Goal: Check status: Check status

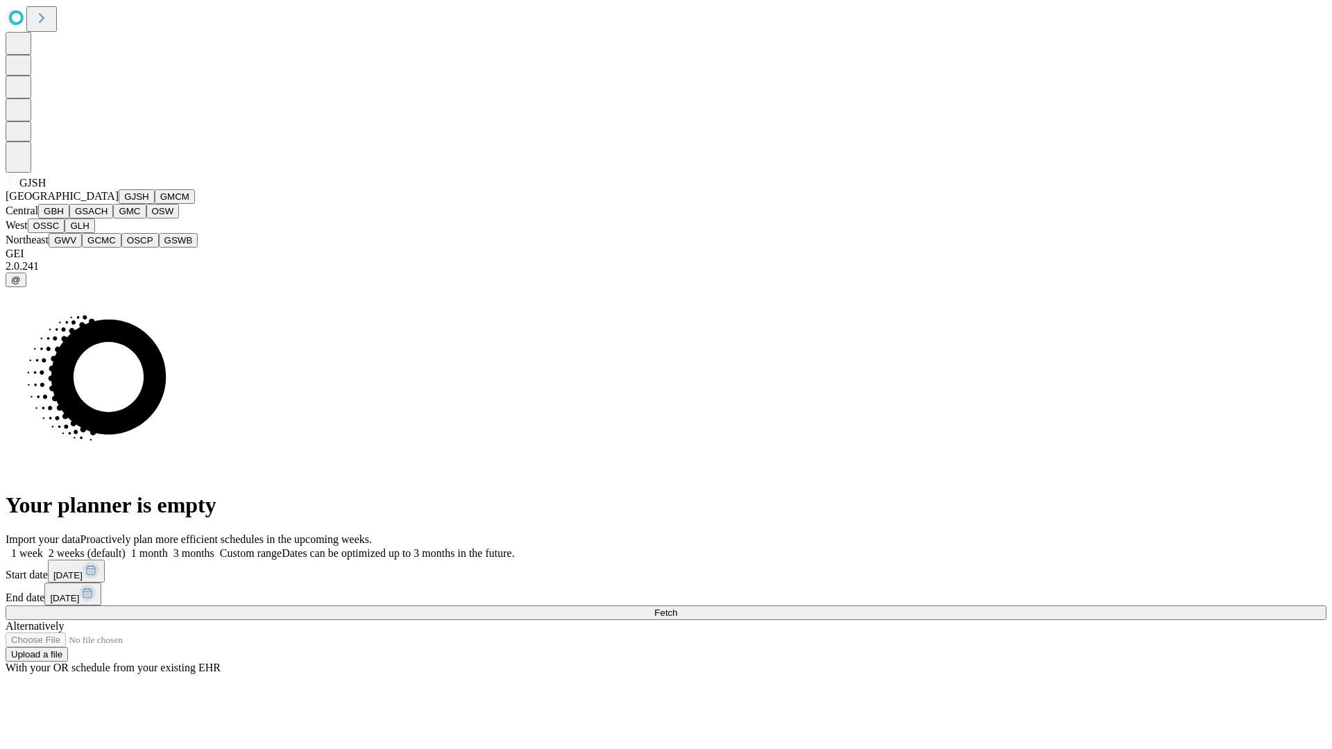
click at [119, 204] on button "GJSH" at bounding box center [137, 196] width 36 height 15
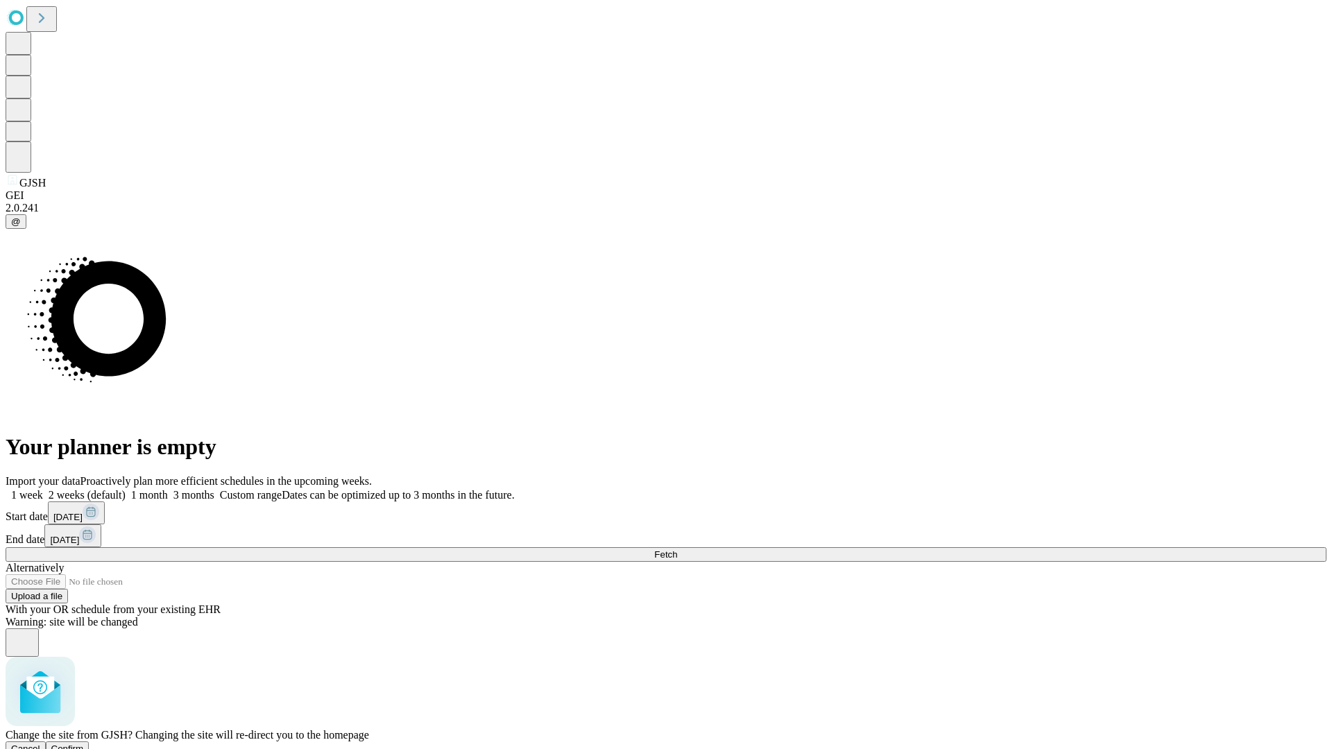
click at [84, 744] on span "Confirm" at bounding box center [67, 749] width 33 height 10
click at [126, 489] on label "2 weeks (default)" at bounding box center [84, 495] width 83 height 12
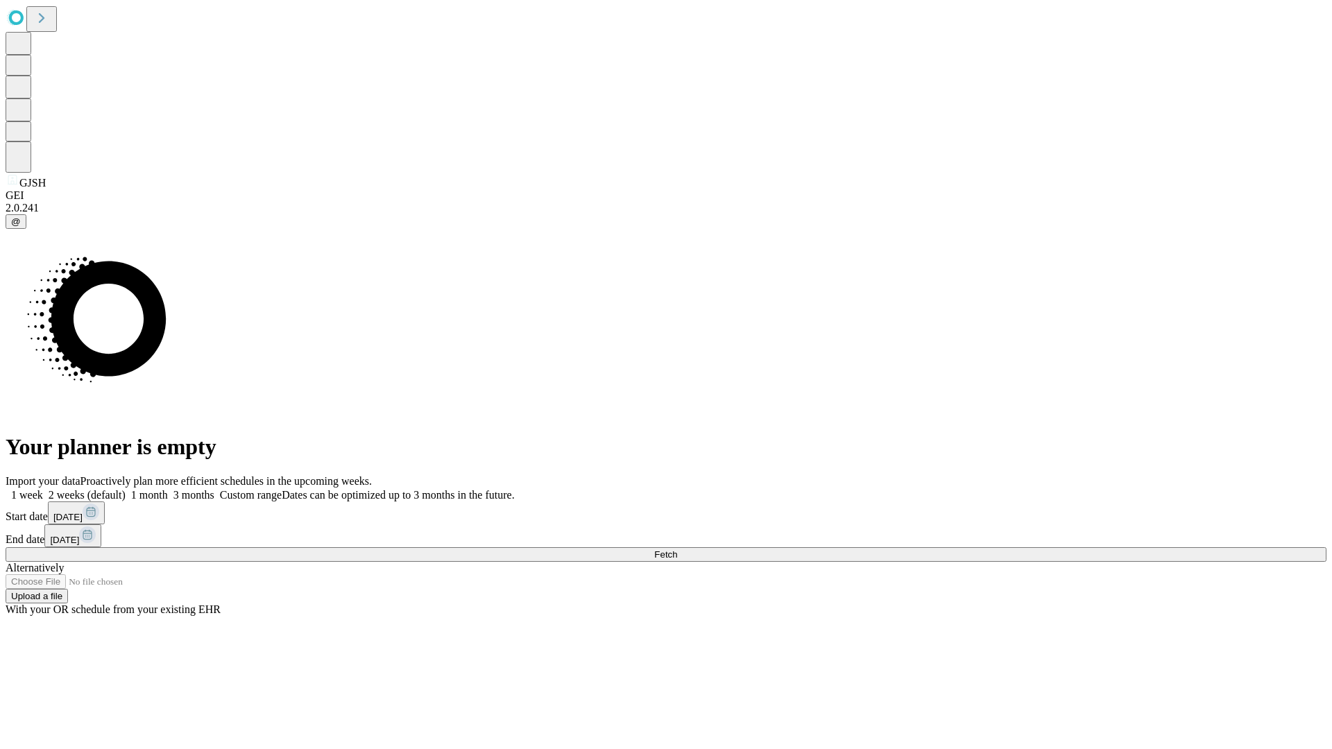
click at [677, 549] on span "Fetch" at bounding box center [665, 554] width 23 height 10
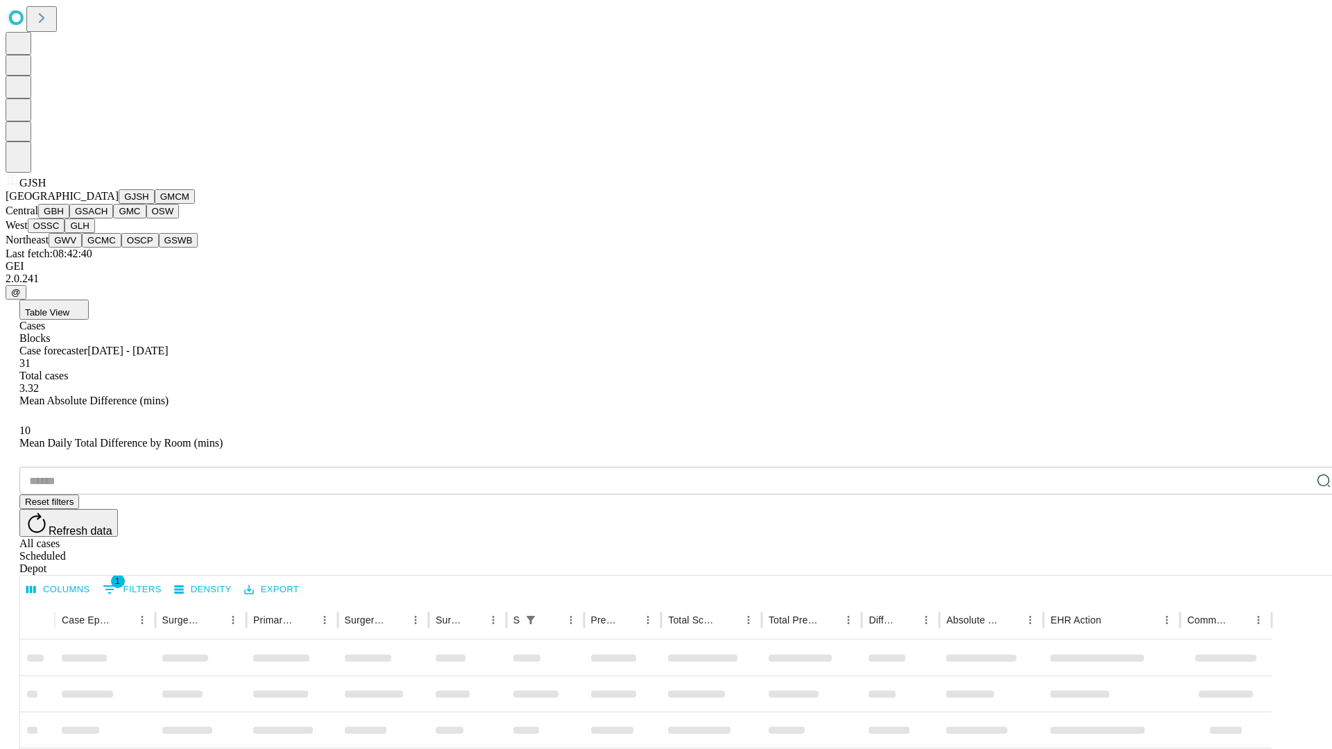
click at [155, 204] on button "GMCM" at bounding box center [175, 196] width 40 height 15
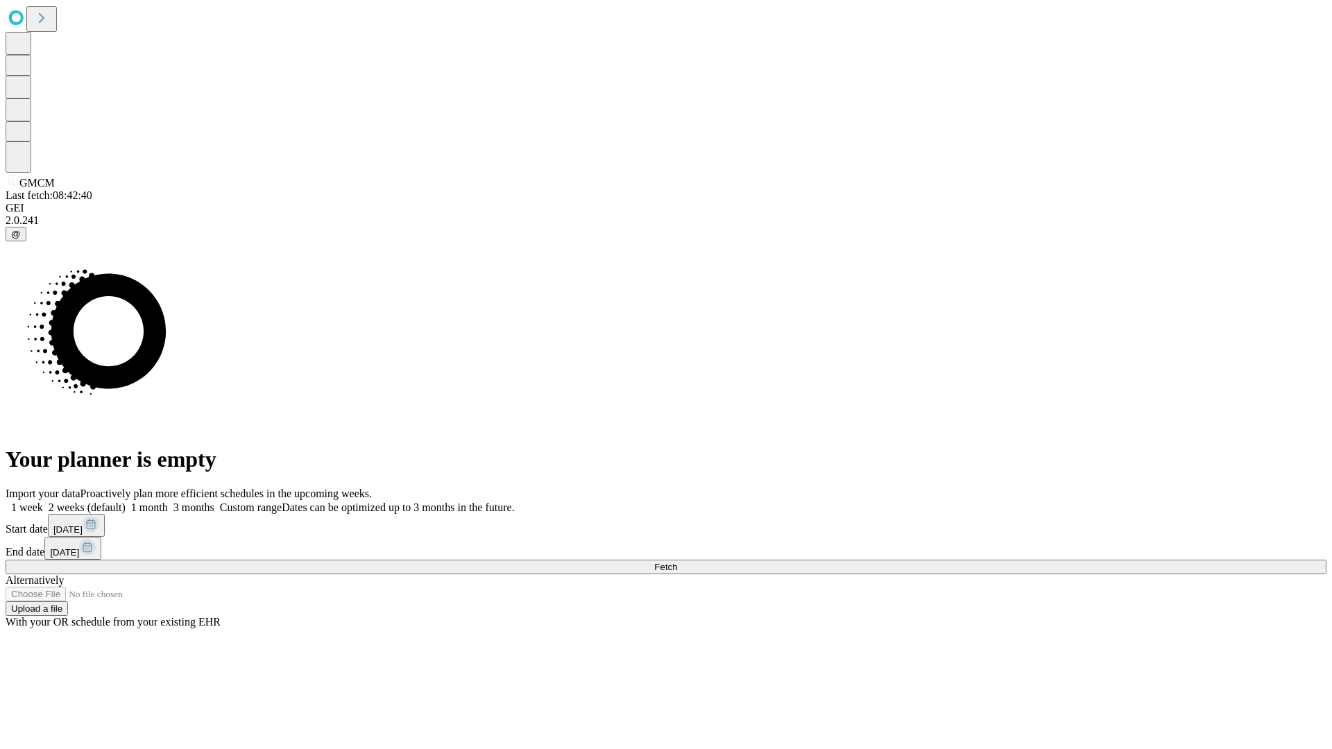
click at [126, 502] on label "2 weeks (default)" at bounding box center [84, 508] width 83 height 12
click at [677, 562] on span "Fetch" at bounding box center [665, 567] width 23 height 10
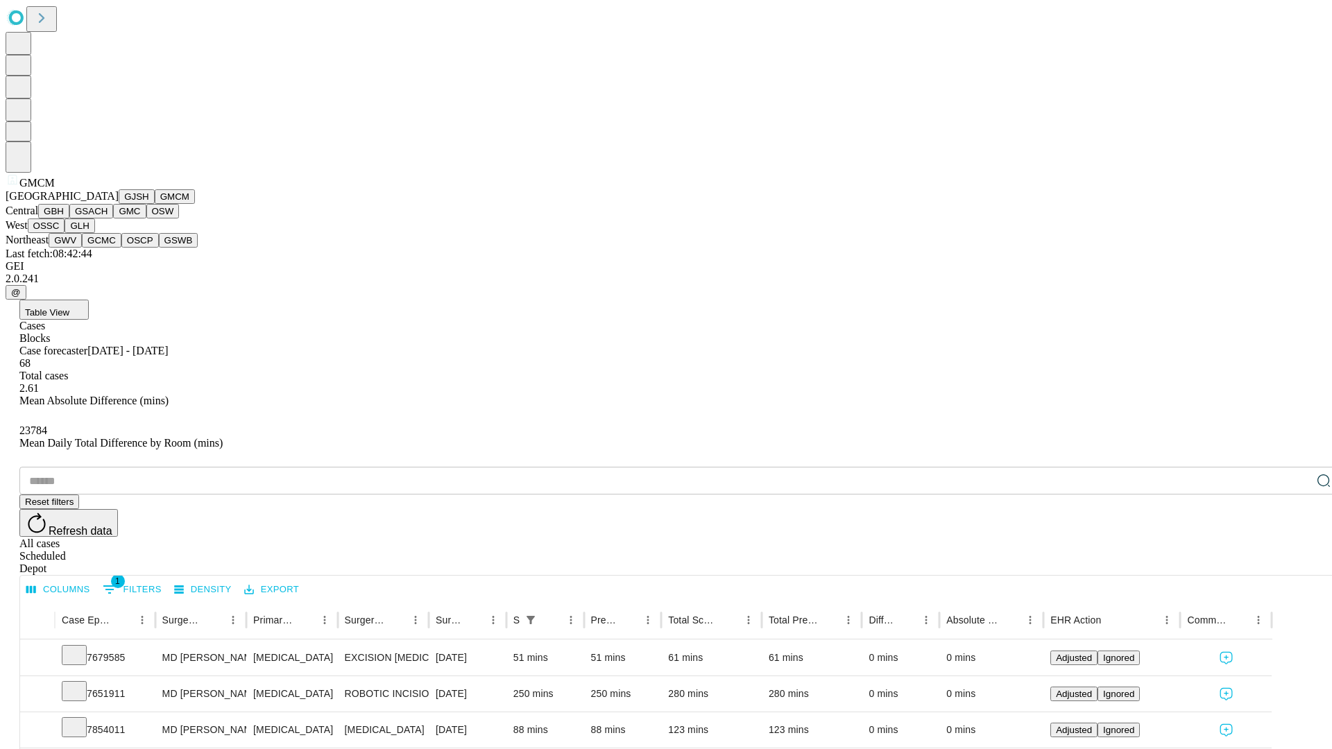
click at [69, 218] on button "GBH" at bounding box center [53, 211] width 31 height 15
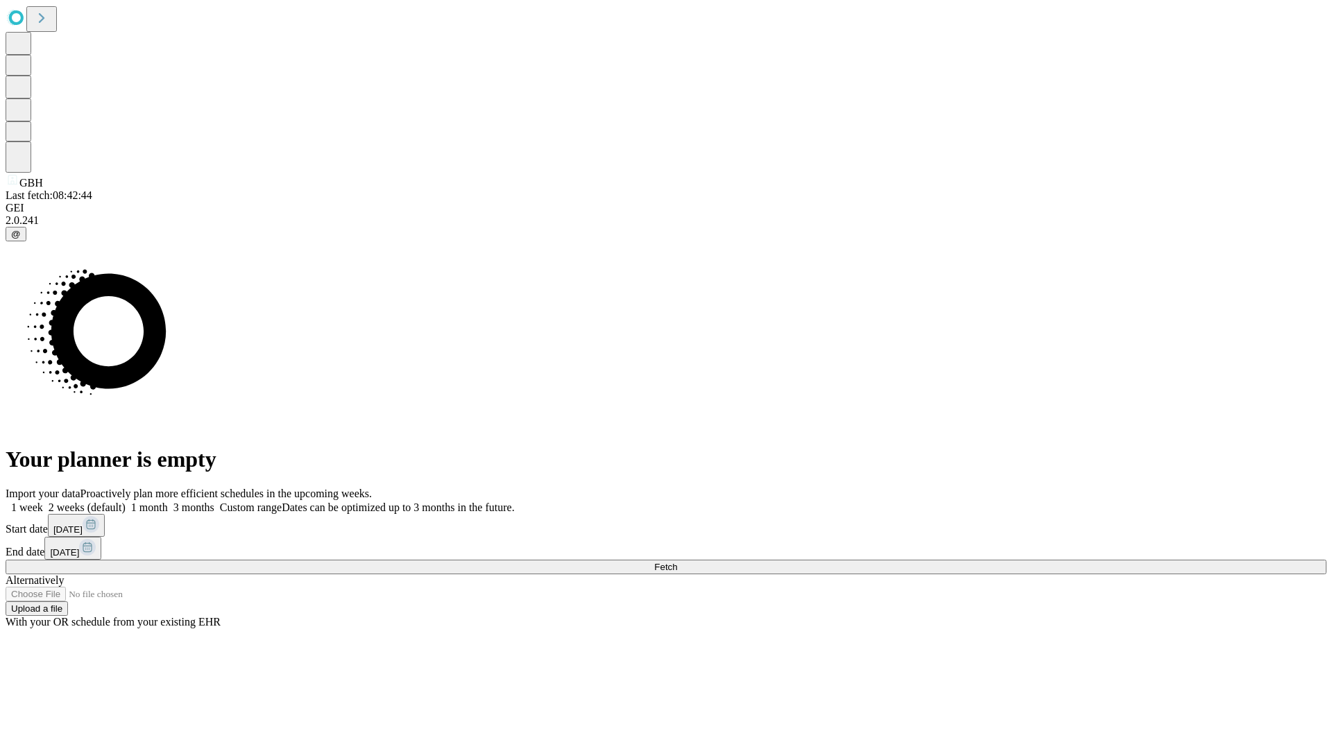
click at [126, 502] on label "2 weeks (default)" at bounding box center [84, 508] width 83 height 12
click at [677, 562] on span "Fetch" at bounding box center [665, 567] width 23 height 10
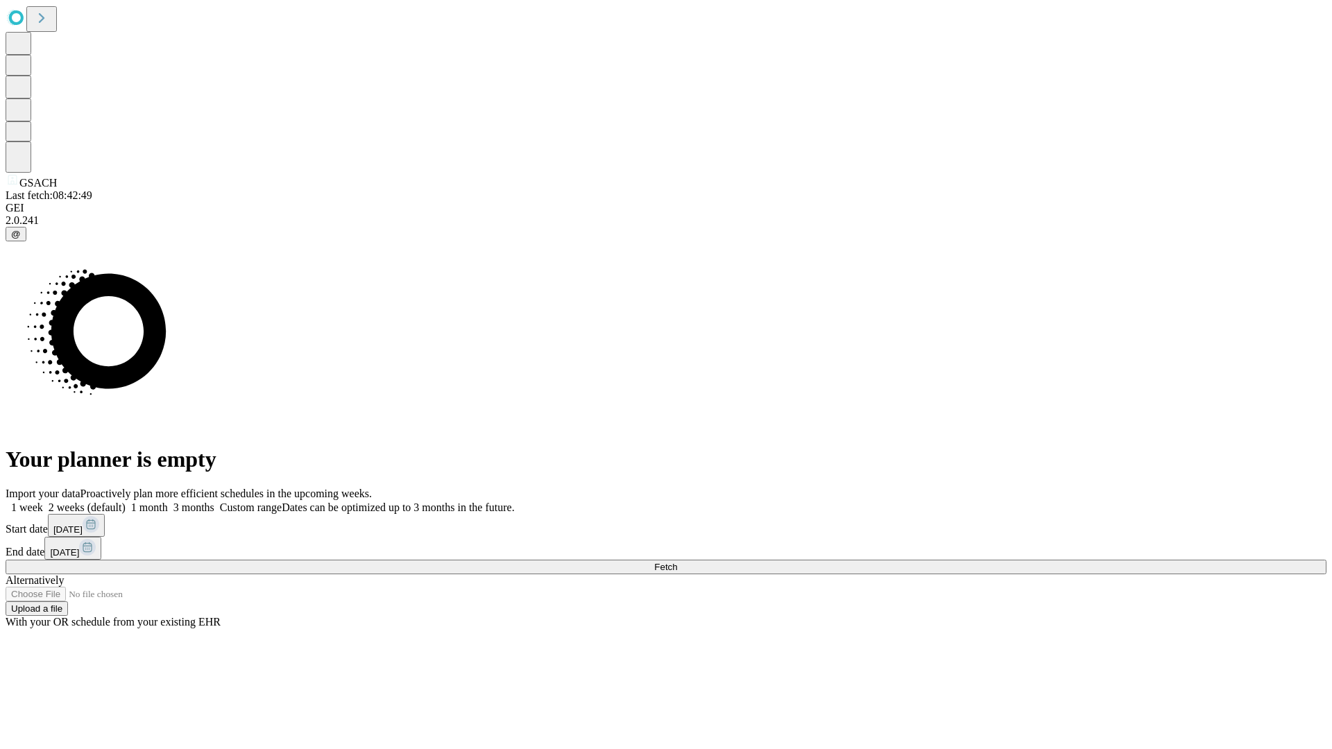
click at [126, 502] on label "2 weeks (default)" at bounding box center [84, 508] width 83 height 12
click at [677, 562] on span "Fetch" at bounding box center [665, 567] width 23 height 10
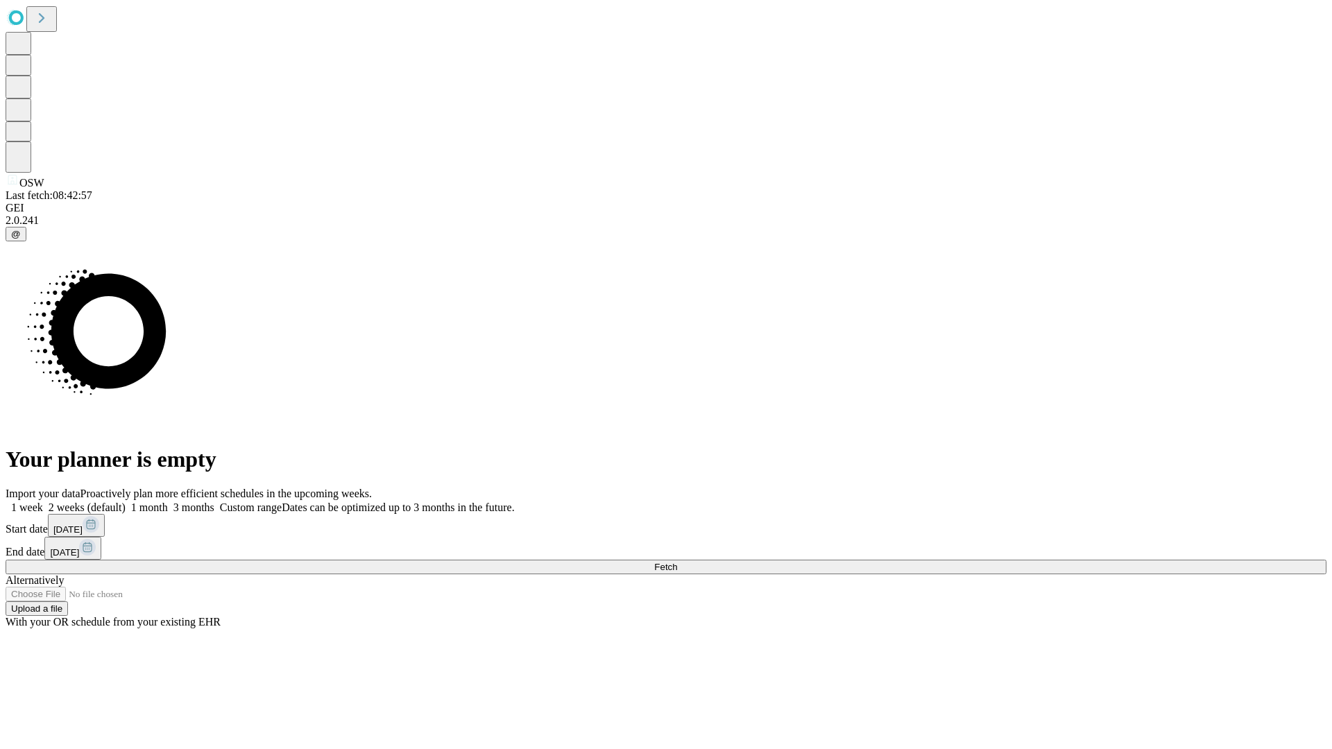
click at [677, 562] on span "Fetch" at bounding box center [665, 567] width 23 height 10
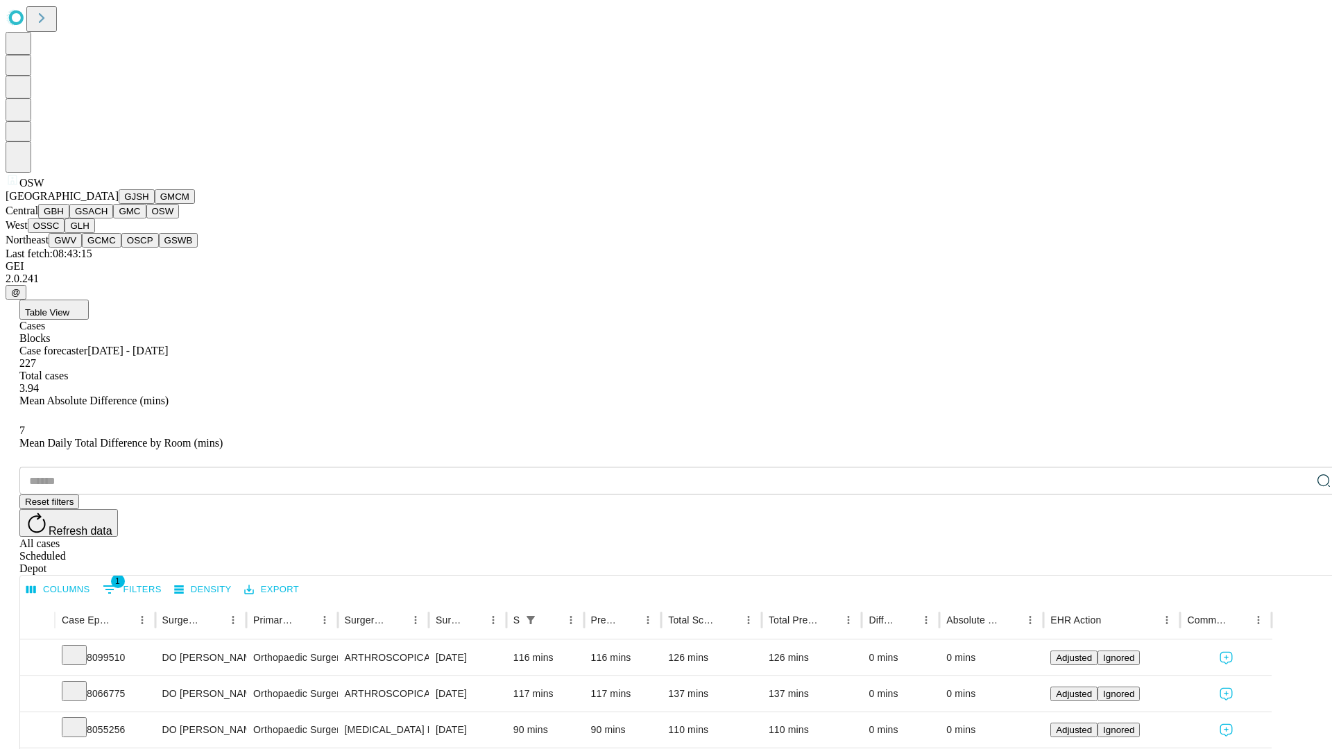
click at [65, 233] on button "OSSC" at bounding box center [46, 225] width 37 height 15
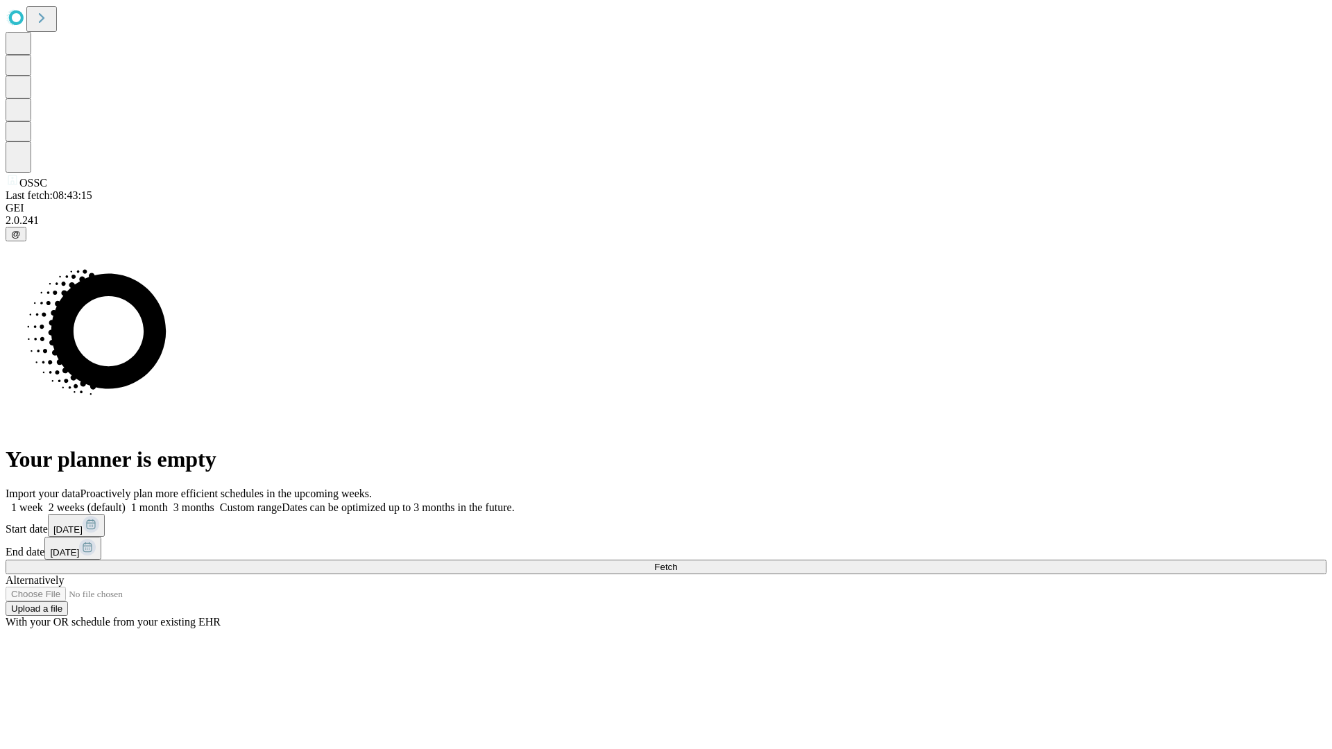
click at [126, 502] on label "2 weeks (default)" at bounding box center [84, 508] width 83 height 12
click at [677, 562] on span "Fetch" at bounding box center [665, 567] width 23 height 10
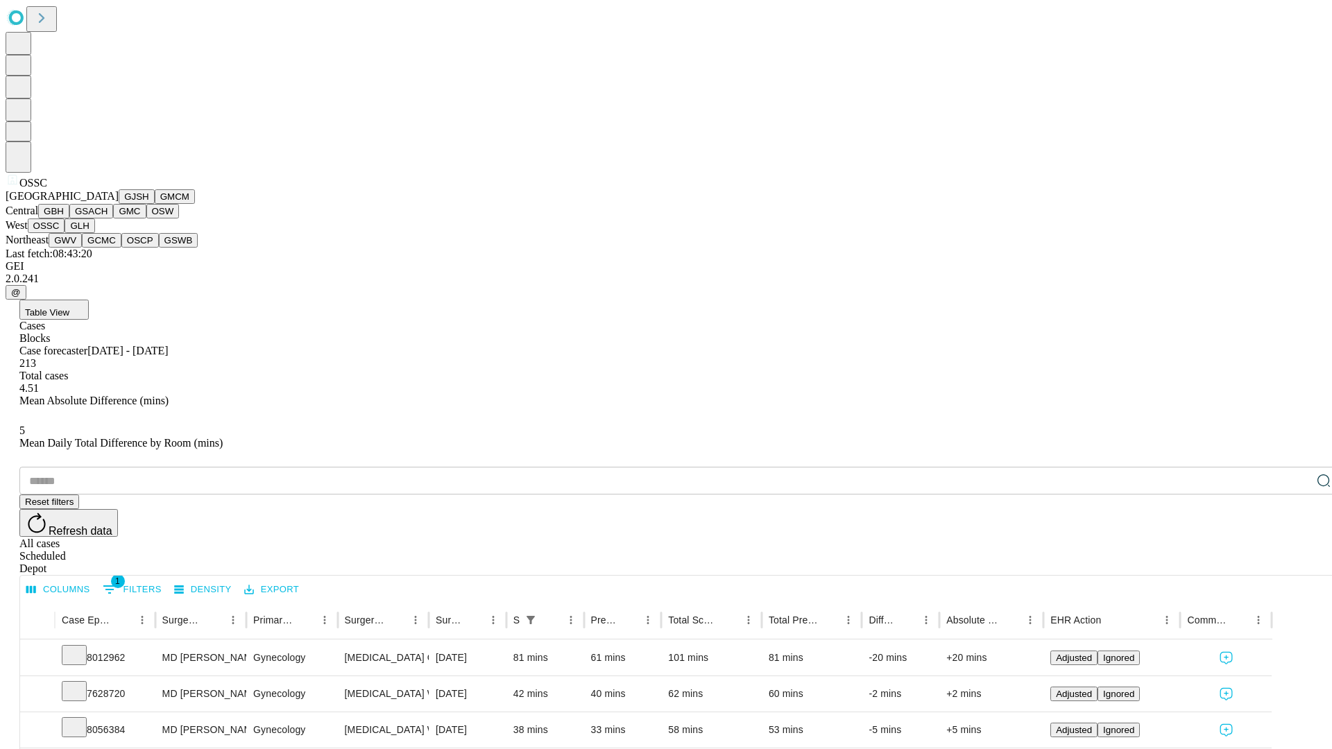
click at [94, 233] on button "GLH" at bounding box center [80, 225] width 30 height 15
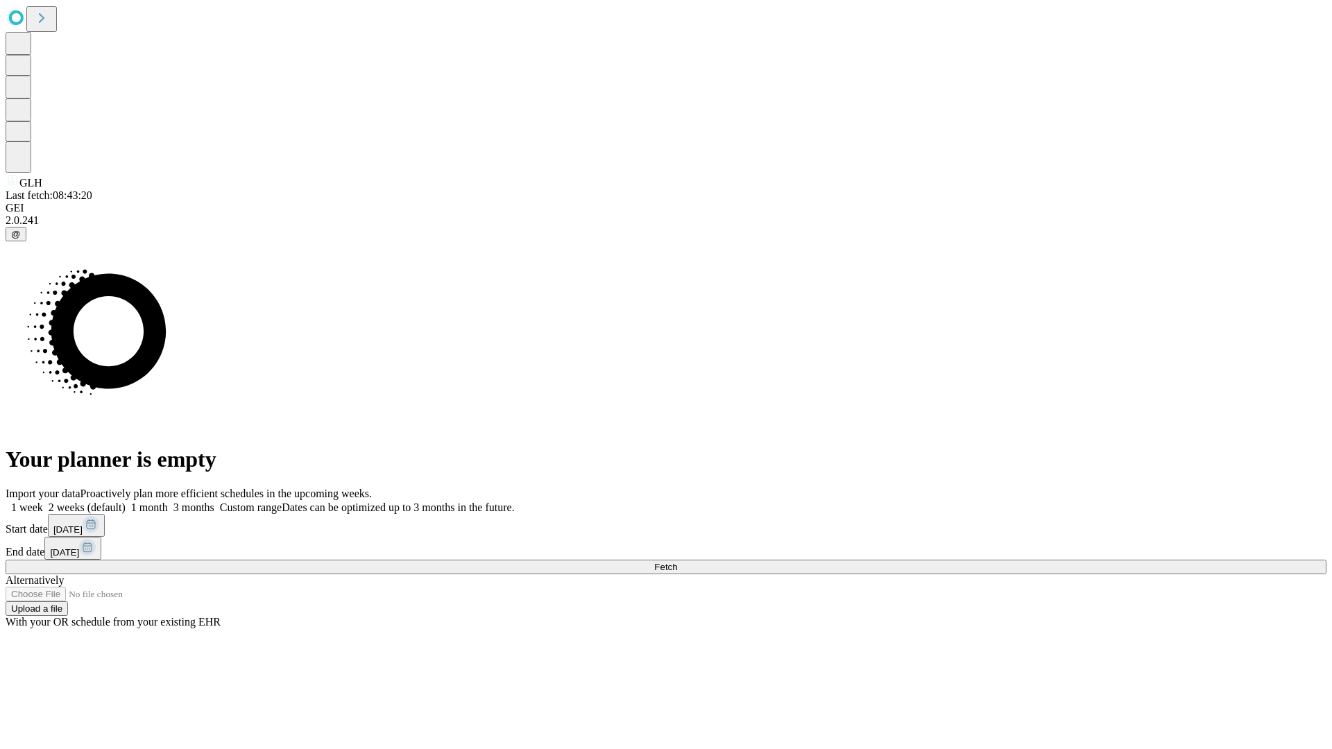
click at [126, 502] on label "2 weeks (default)" at bounding box center [84, 508] width 83 height 12
click at [677, 562] on span "Fetch" at bounding box center [665, 567] width 23 height 10
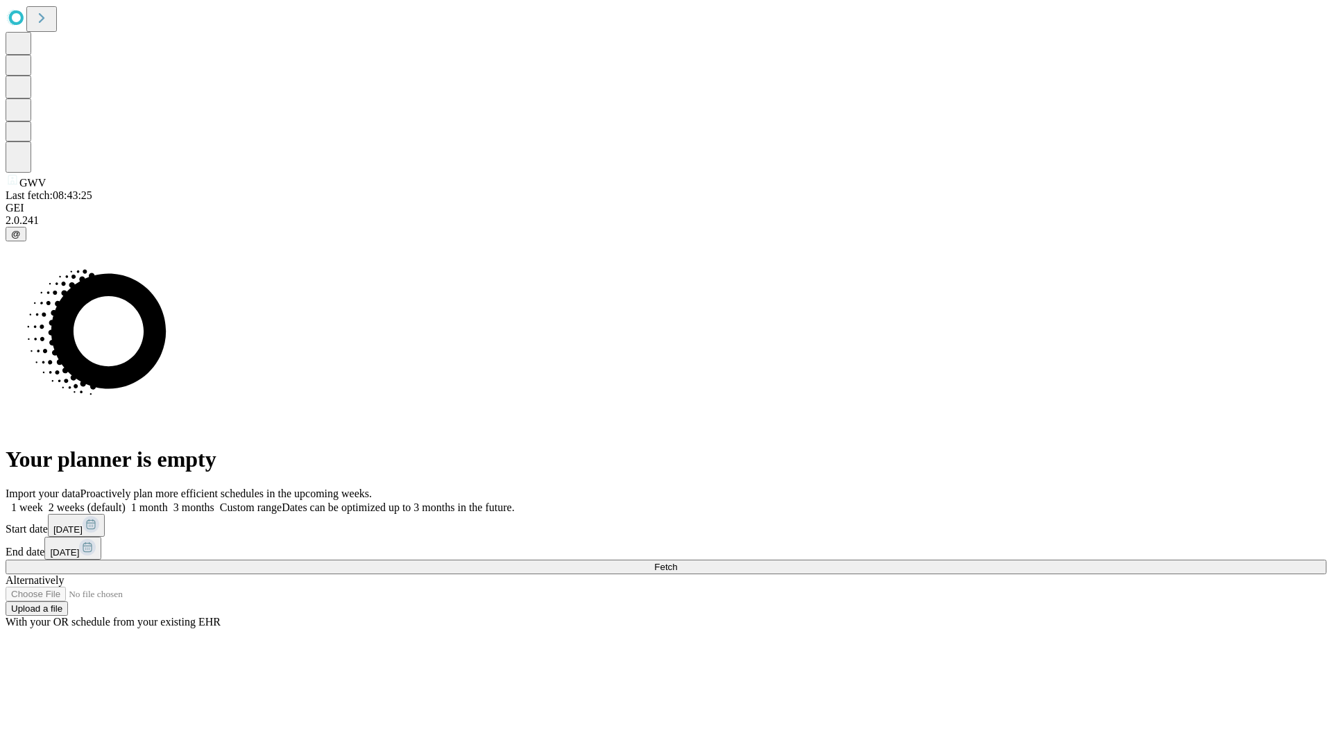
click at [126, 502] on label "2 weeks (default)" at bounding box center [84, 508] width 83 height 12
click at [677, 562] on span "Fetch" at bounding box center [665, 567] width 23 height 10
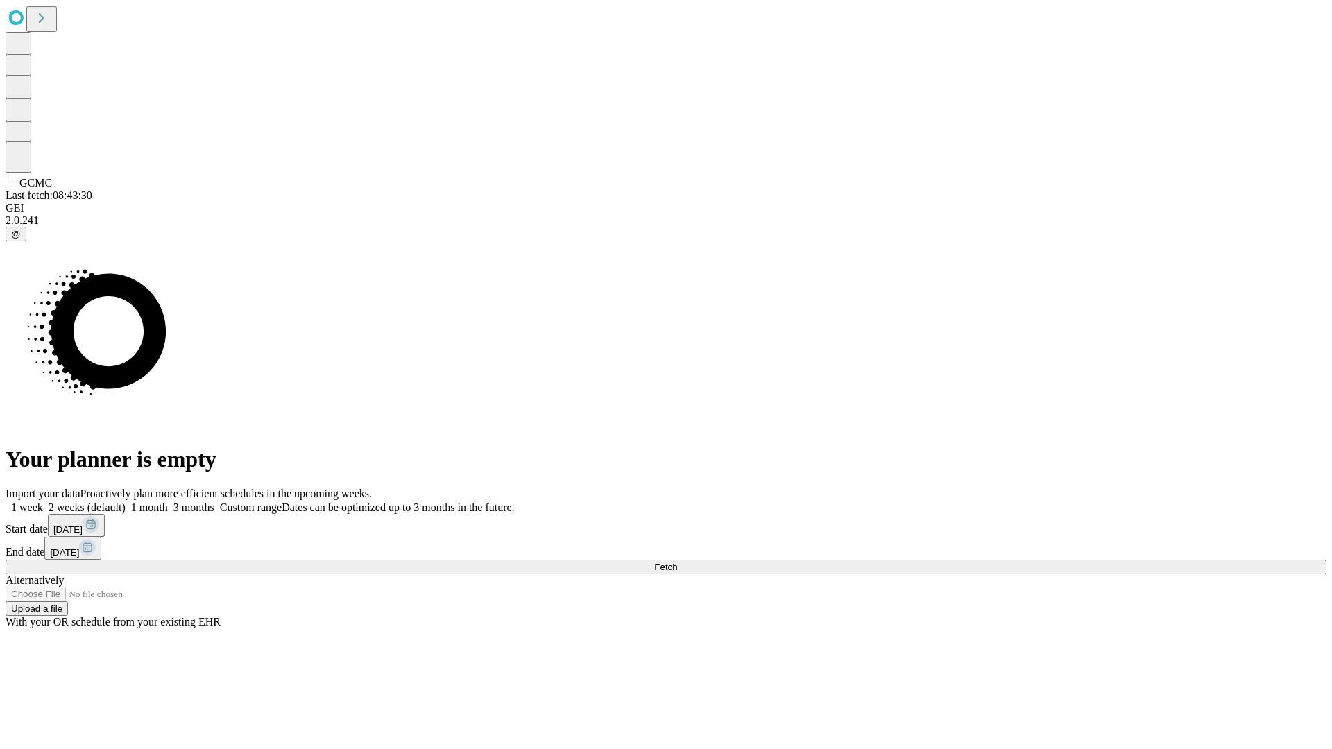
click at [126, 502] on label "2 weeks (default)" at bounding box center [84, 508] width 83 height 12
click at [677, 562] on span "Fetch" at bounding box center [665, 567] width 23 height 10
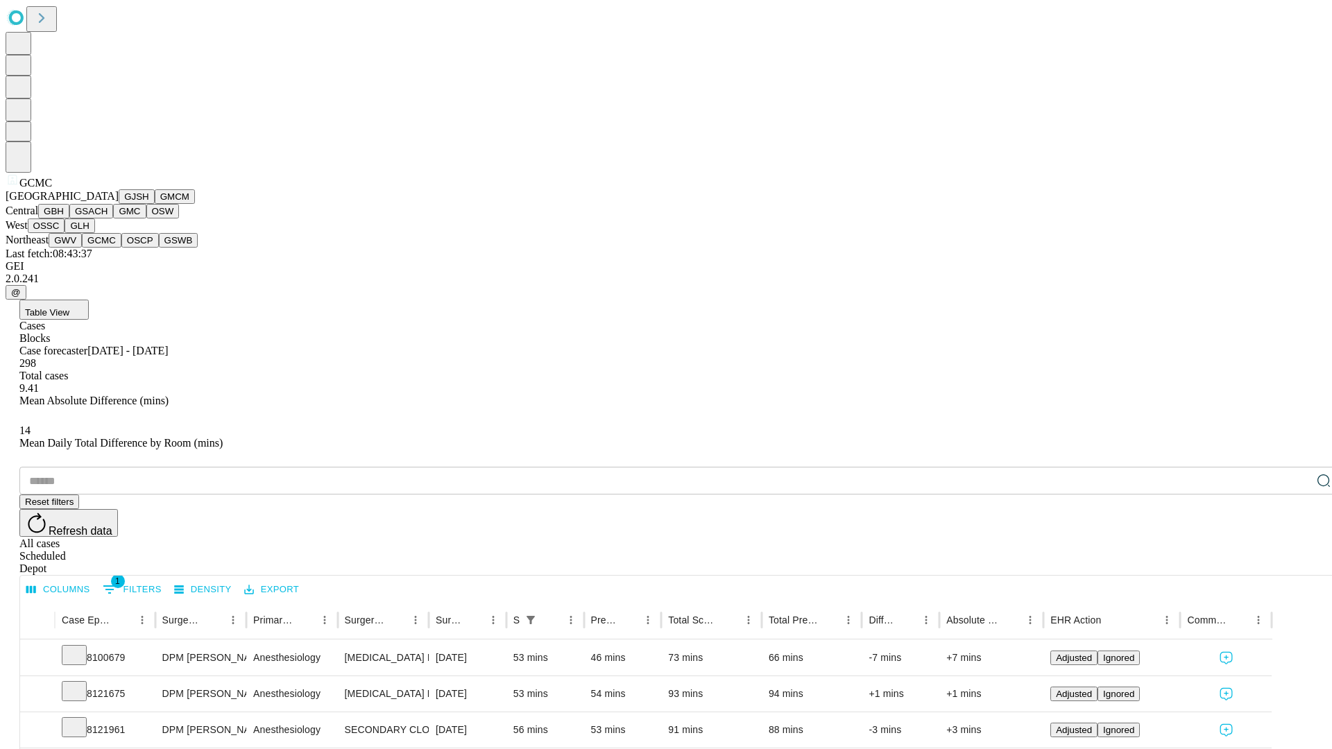
click at [121, 248] on button "OSCP" at bounding box center [139, 240] width 37 height 15
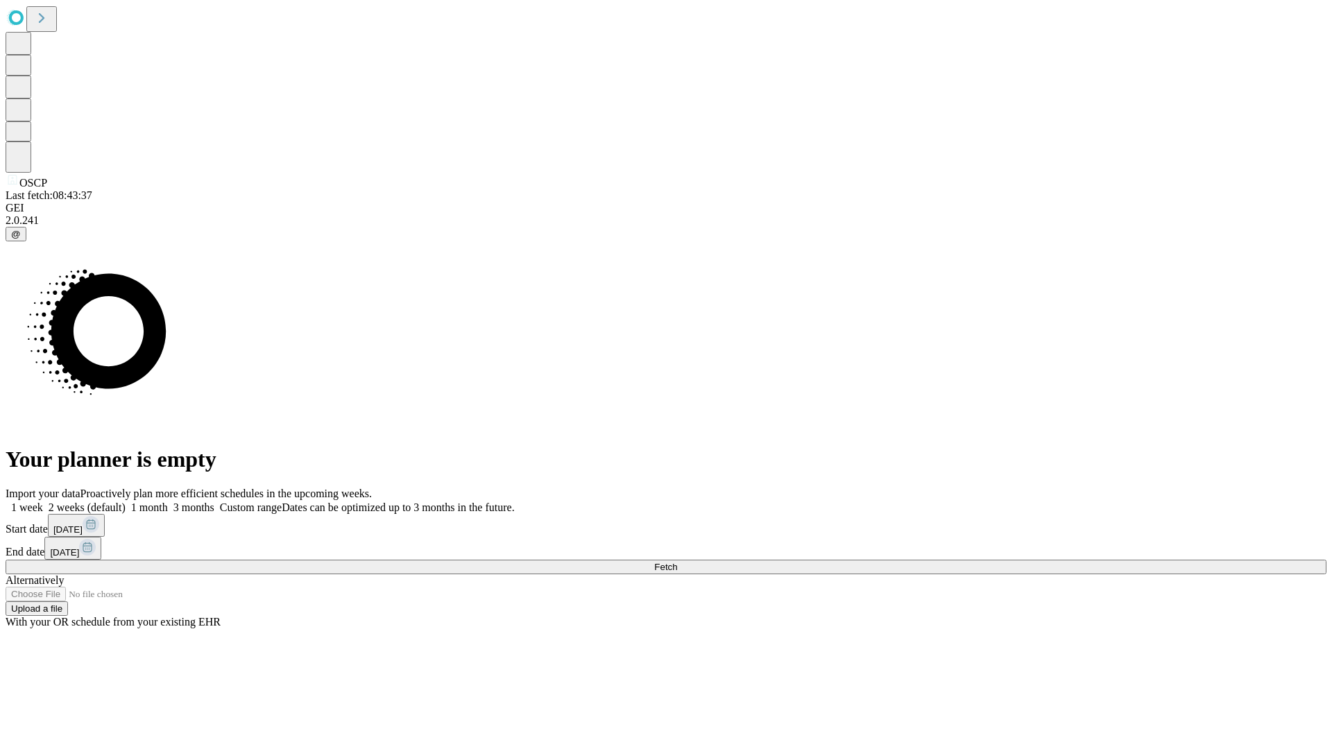
click at [126, 502] on label "2 weeks (default)" at bounding box center [84, 508] width 83 height 12
click at [677, 562] on span "Fetch" at bounding box center [665, 567] width 23 height 10
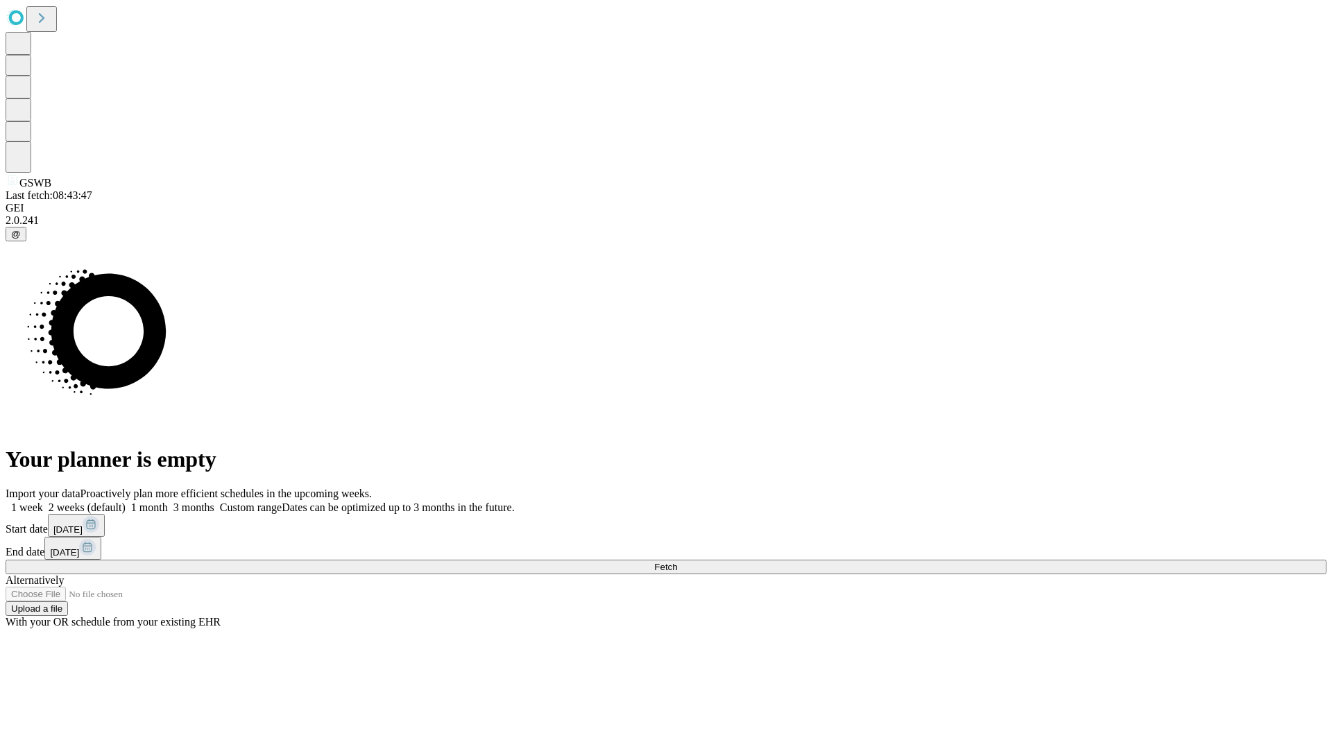
click at [126, 502] on label "2 weeks (default)" at bounding box center [84, 508] width 83 height 12
click at [677, 562] on span "Fetch" at bounding box center [665, 567] width 23 height 10
